Goal: Transaction & Acquisition: Purchase product/service

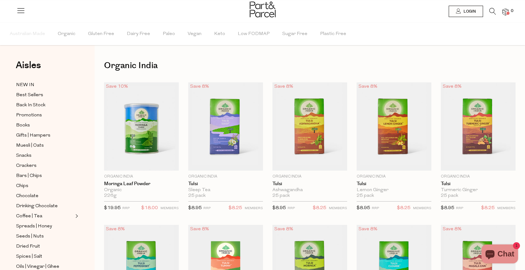
click at [493, 11] on icon at bounding box center [492, 11] width 7 height 7
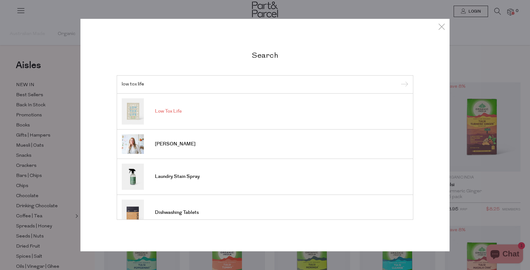
type input "low tox life"
click at [139, 111] on img at bounding box center [133, 111] width 22 height 26
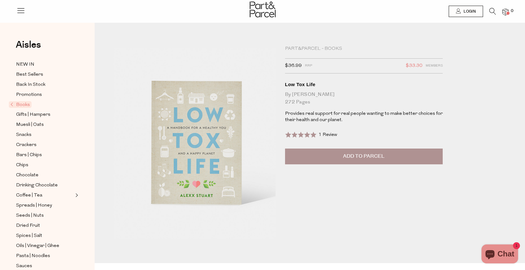
click at [24, 105] on span "Books" at bounding box center [20, 104] width 23 height 7
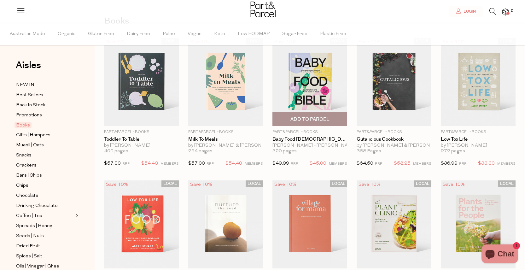
scroll to position [19, 0]
